Goal: Task Accomplishment & Management: Manage account settings

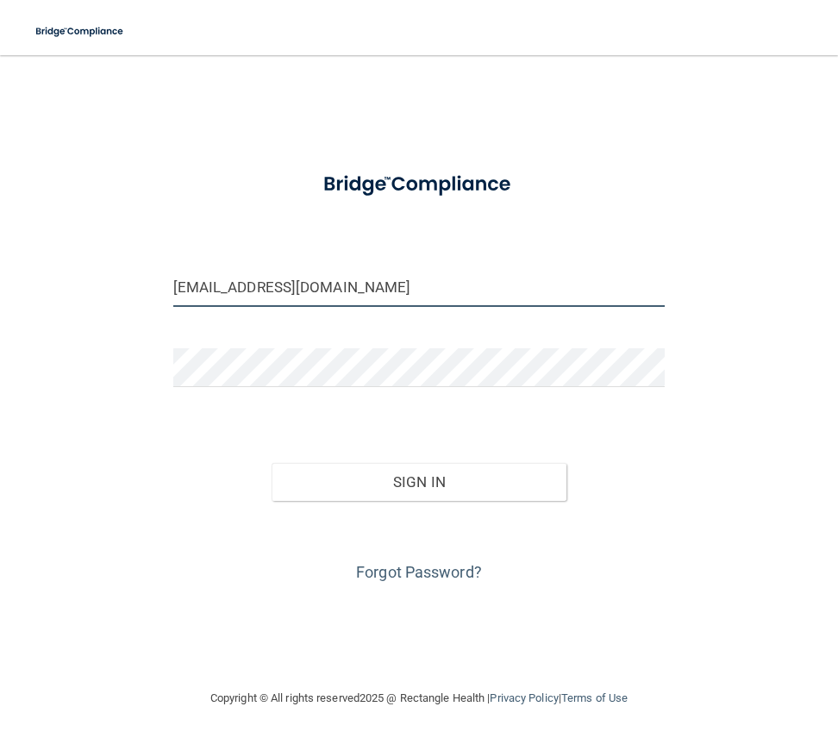
drag, startPoint x: 300, startPoint y: 291, endPoint x: 8, endPoint y: 279, distance: 292.6
click at [8, 279] on main "[EMAIL_ADDRESS][DOMAIN_NAME] Invalid email/password. You don't have permission …" at bounding box center [419, 399] width 838 height 689
type input "[EMAIL_ADDRESS][DOMAIN_NAME]"
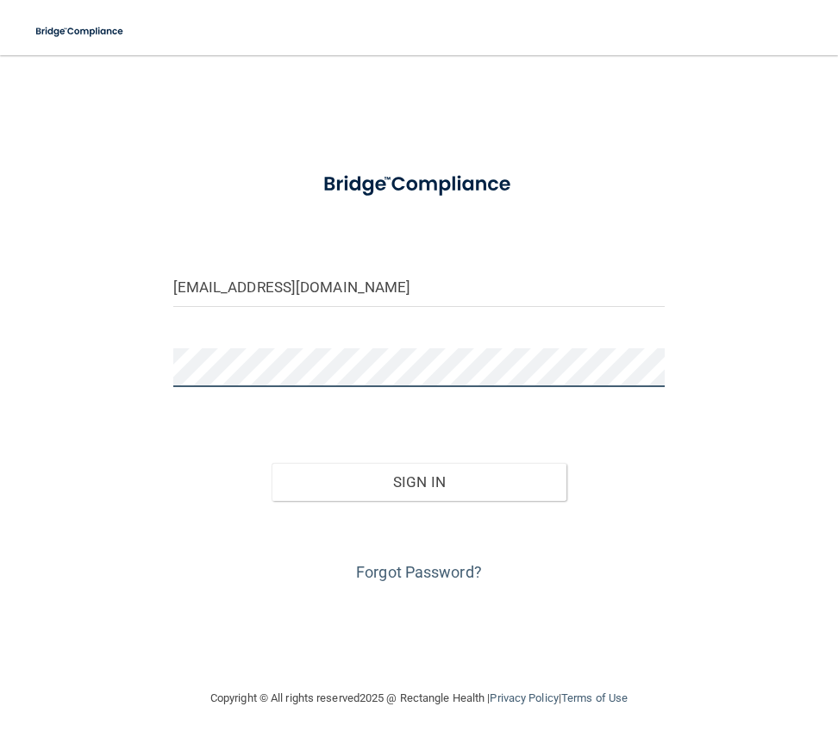
click at [82, 354] on div "[EMAIL_ADDRESS][DOMAIN_NAME] Invalid email/password. You don't have permission …" at bounding box center [418, 371] width 769 height 598
click at [272, 463] on button "Sign In" at bounding box center [420, 482] width 296 height 38
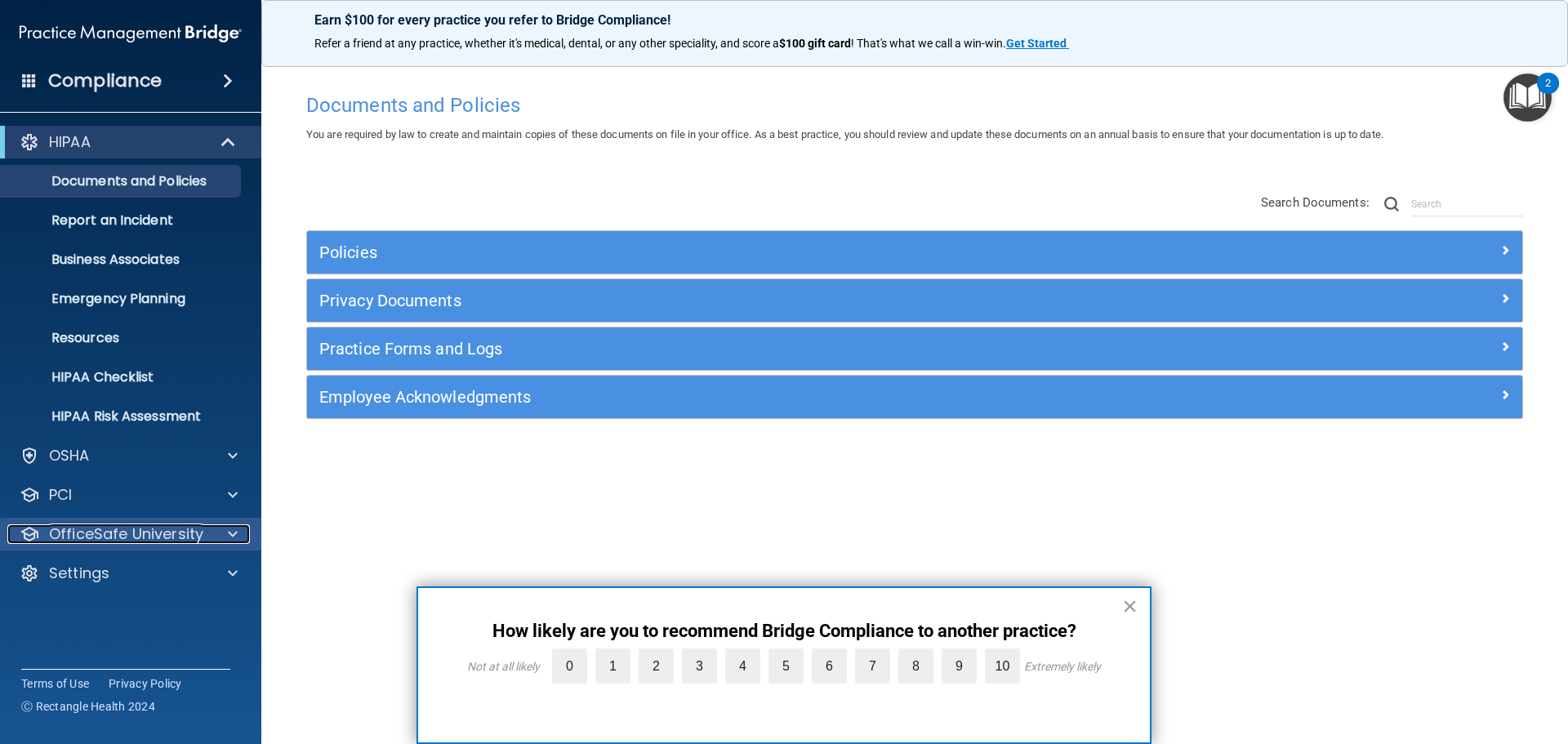
click at [100, 540] on p "OfficeSafe University" at bounding box center [126, 534] width 154 height 20
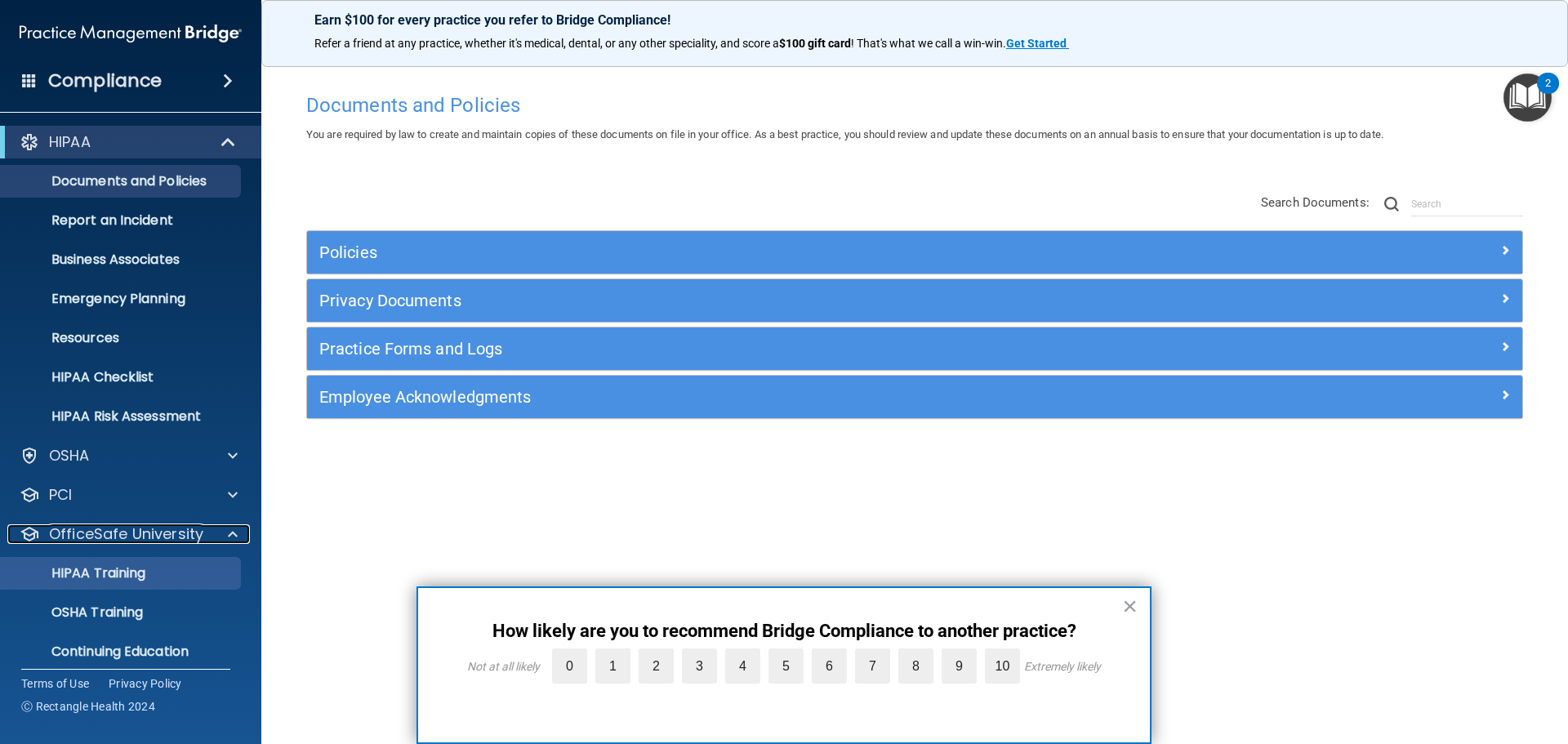
scroll to position [51, 0]
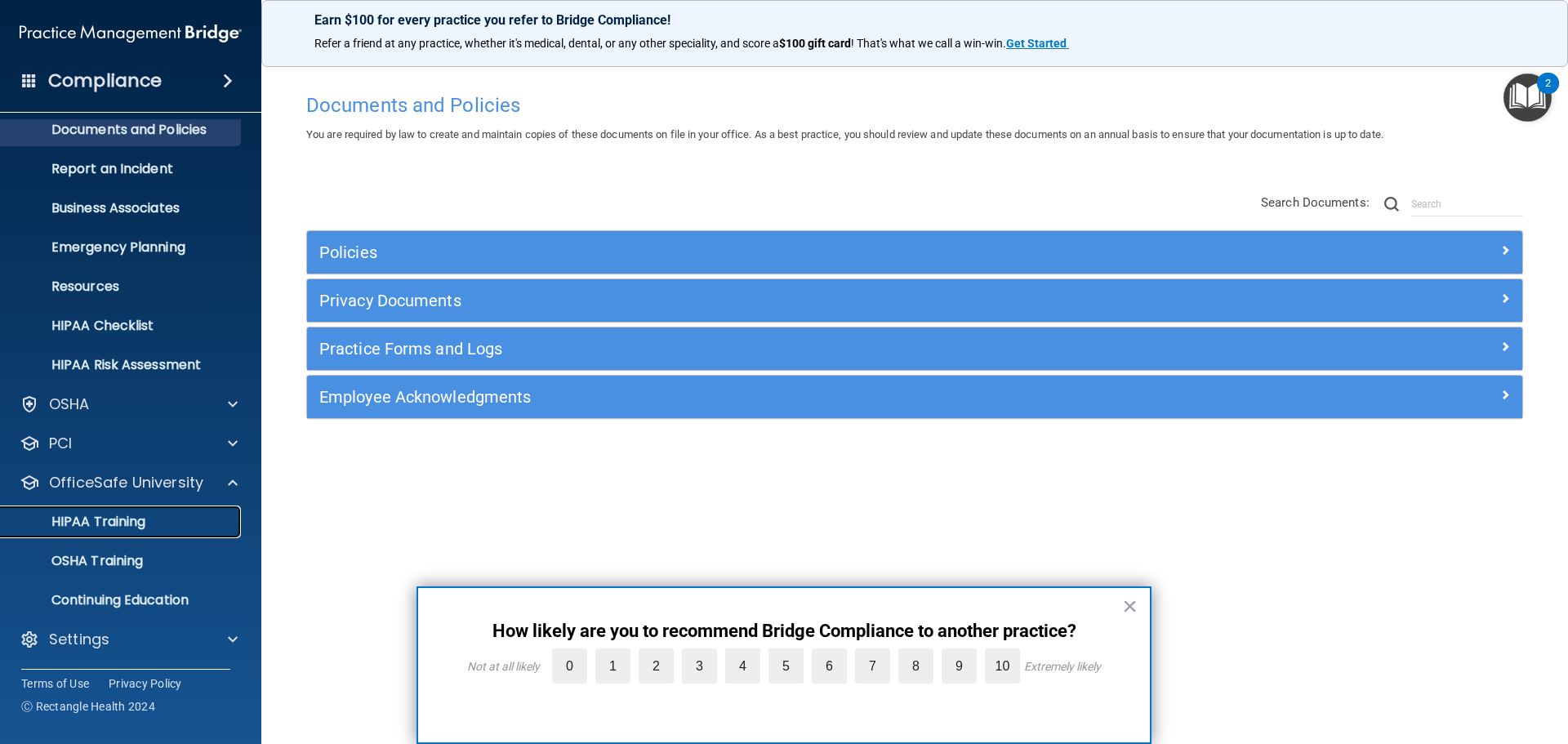
click at [115, 523] on p "HIPAA Training" at bounding box center [78, 521] width 134 height 16
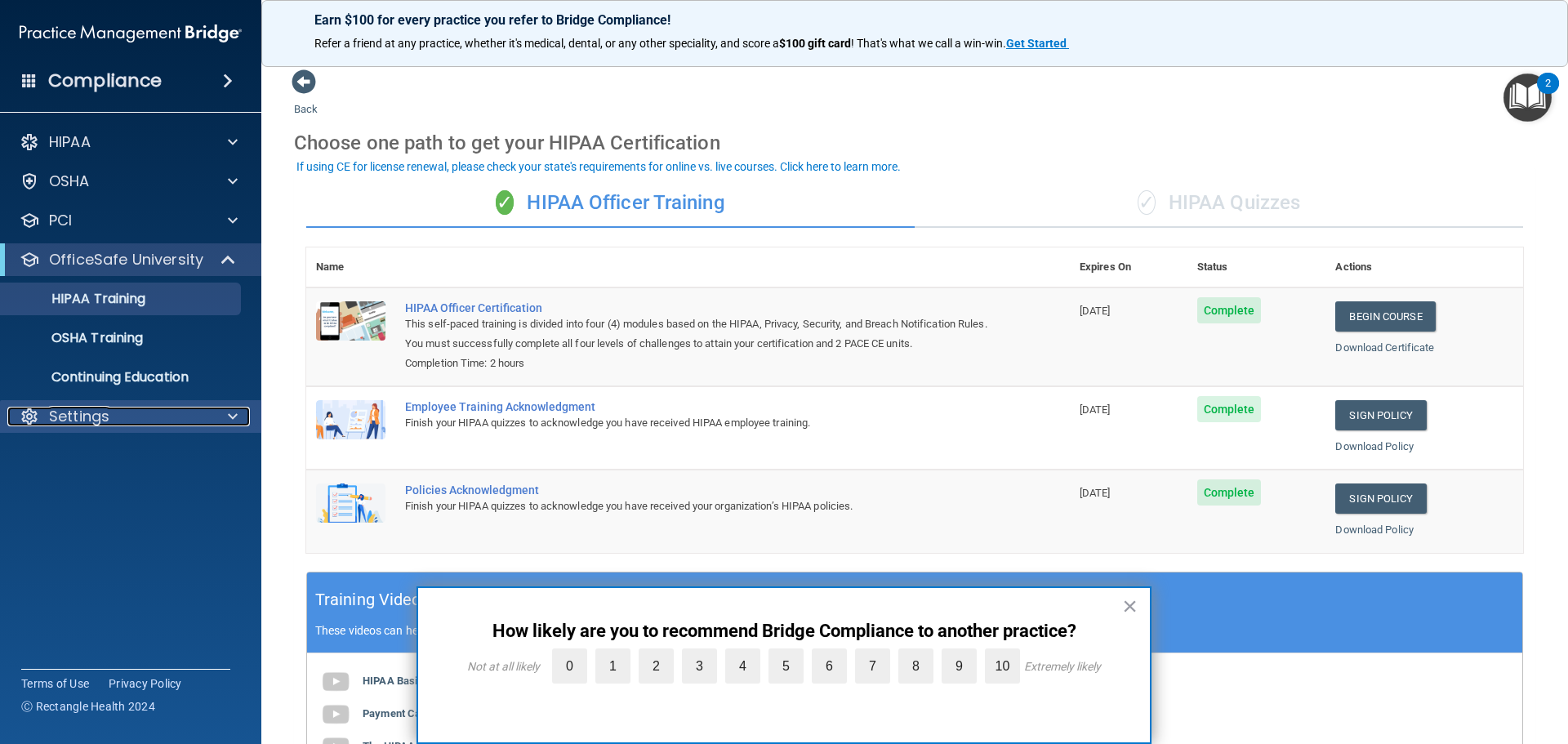
click at [114, 418] on div "Settings" at bounding box center [109, 416] width 203 height 20
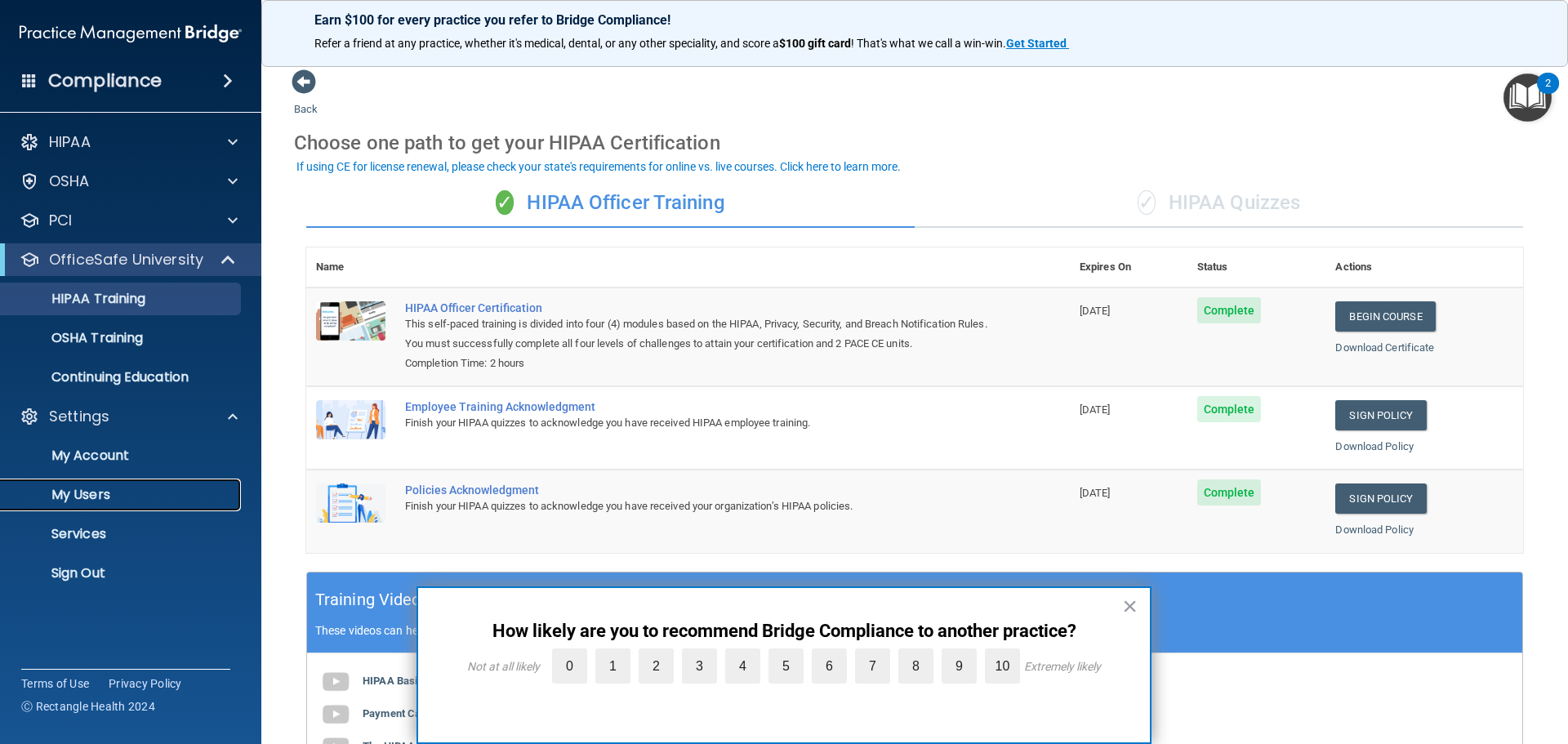
click at [102, 495] on p "My Users" at bounding box center [121, 494] width 223 height 16
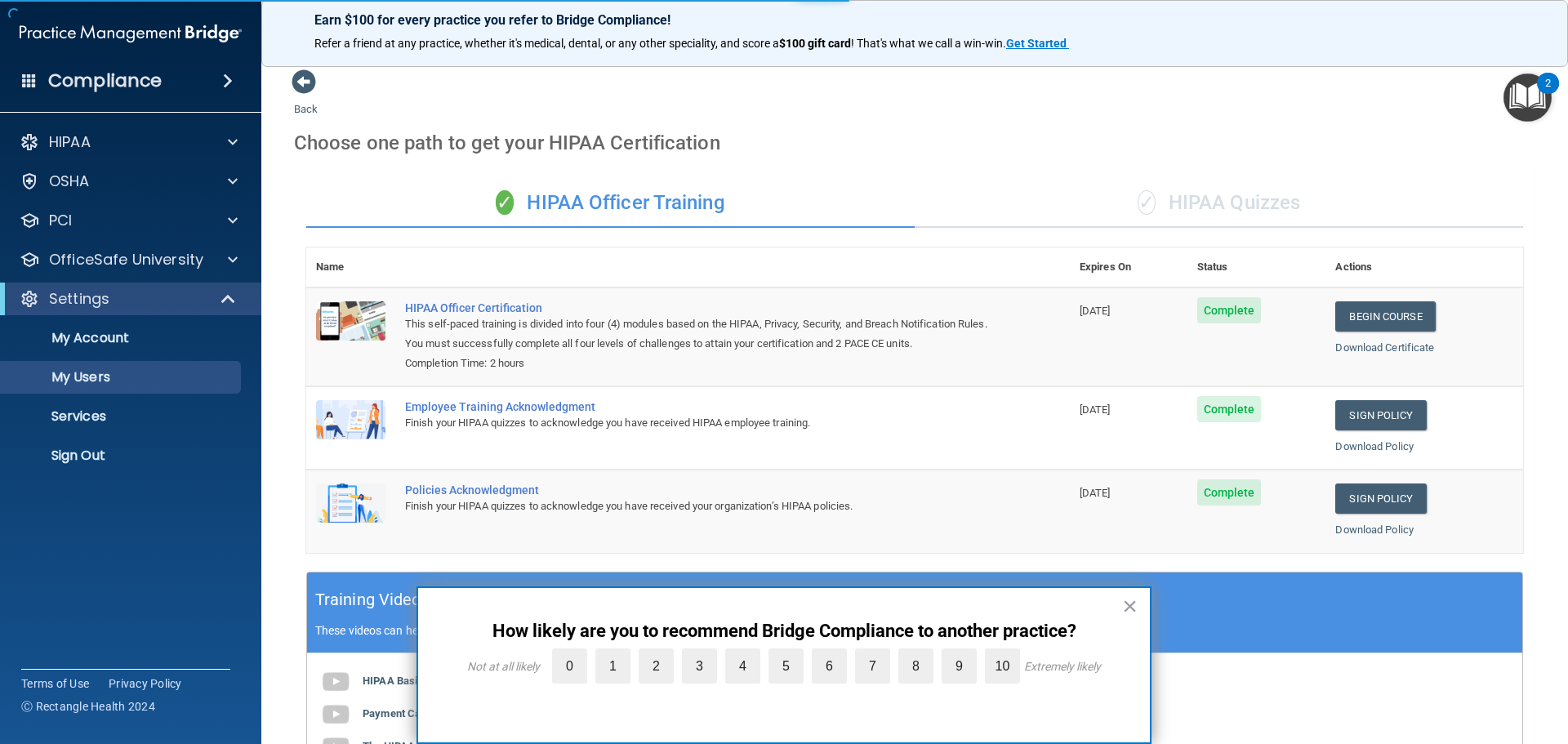
select select "20"
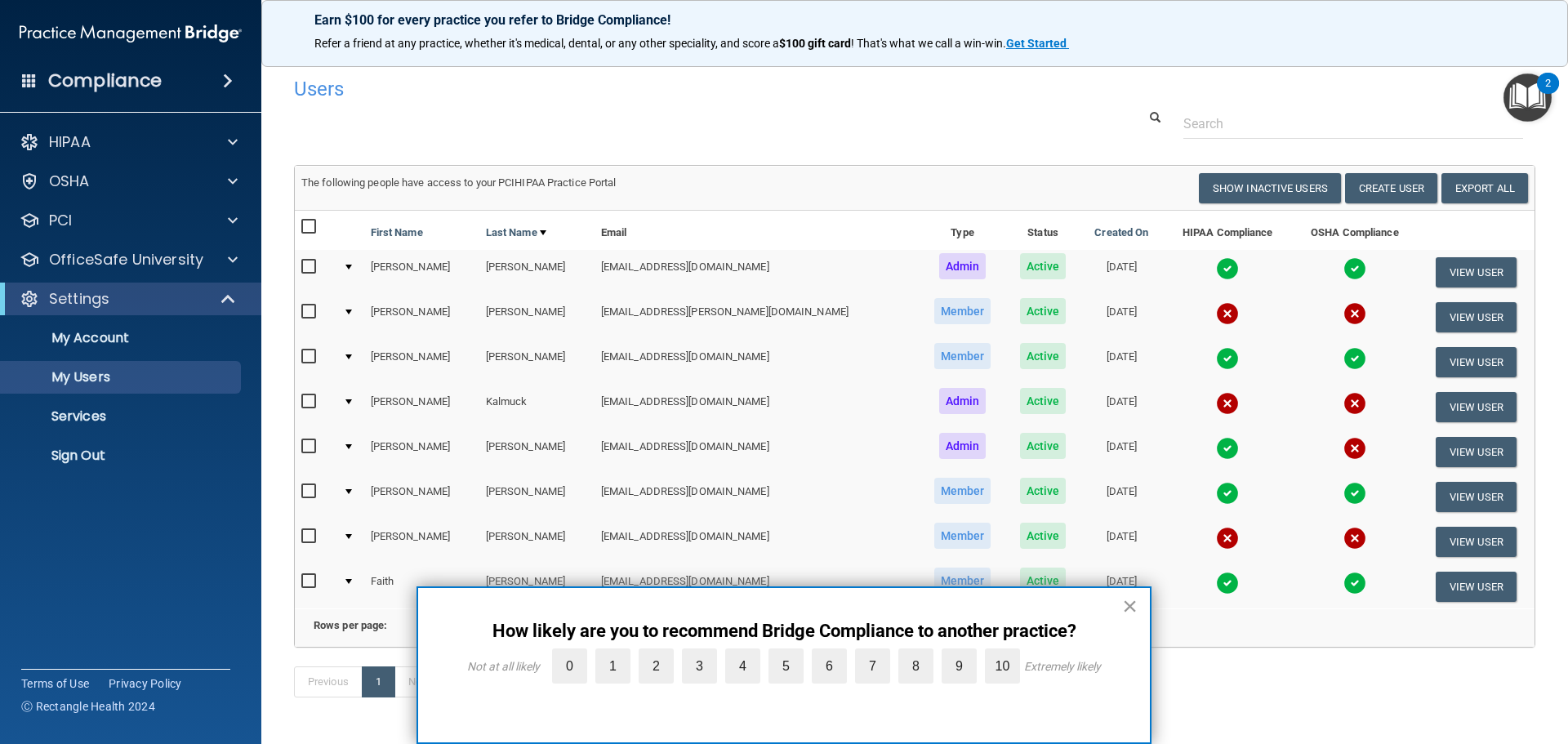
click at [793, 607] on button "×" at bounding box center [1130, 606] width 15 height 27
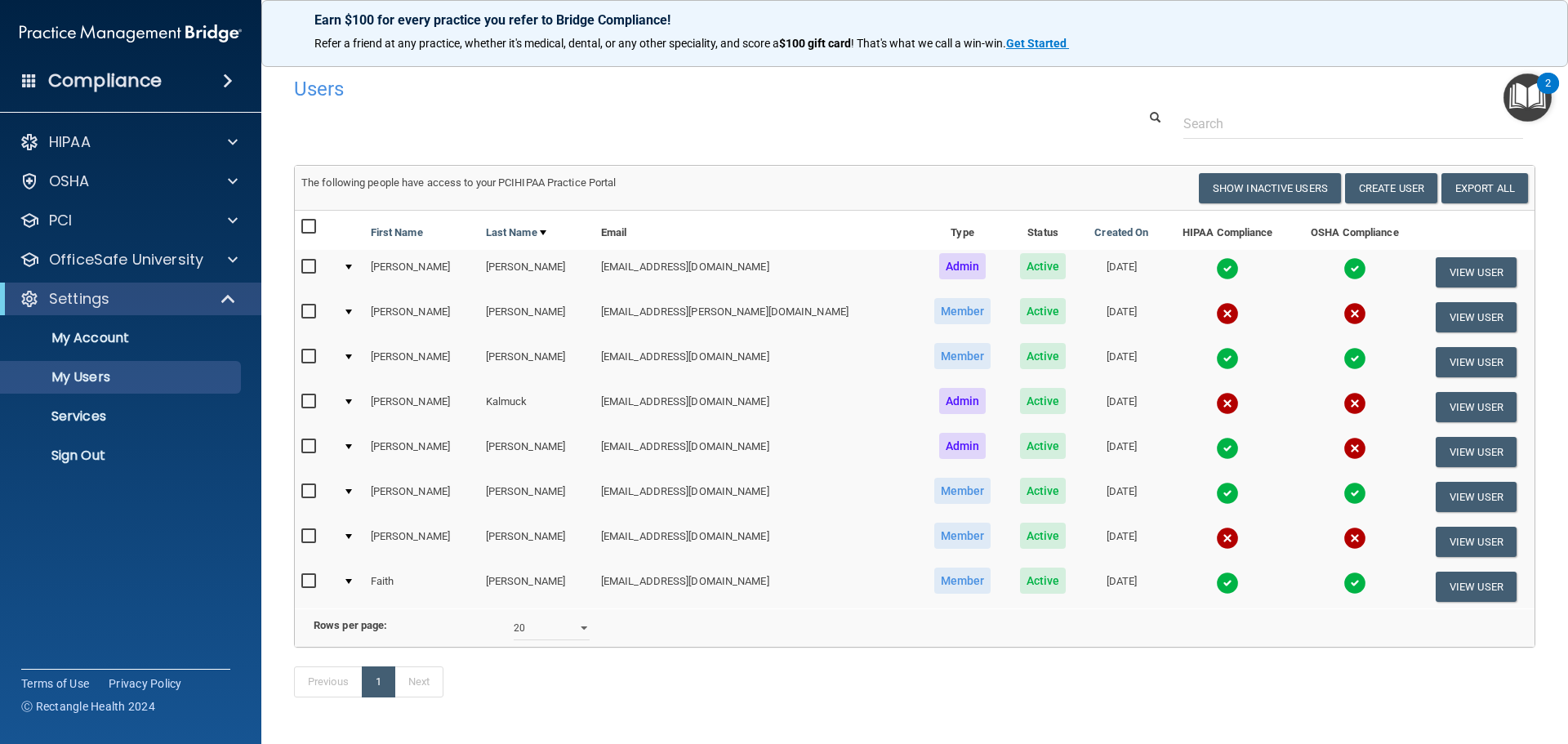
click at [793, 125] on div at bounding box center [915, 124] width 1266 height 30
